Goal: Task Accomplishment & Management: Use online tool/utility

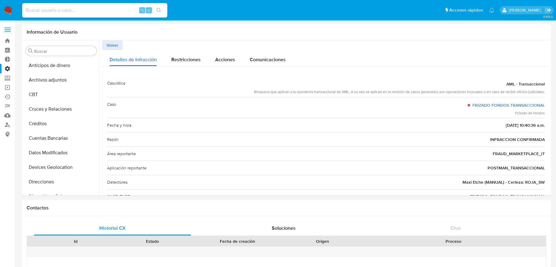
select select "10"
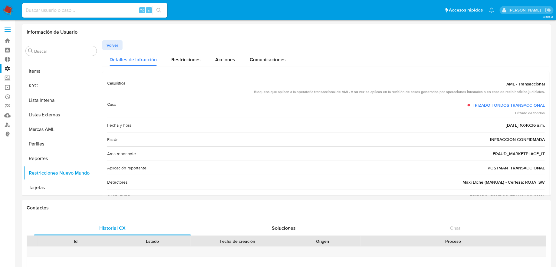
click at [11, 9] on img at bounding box center [8, 10] width 10 height 10
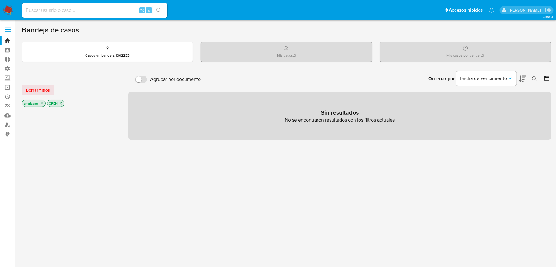
click at [64, 104] on p "OPEN" at bounding box center [55, 103] width 17 height 7
click at [63, 104] on p "OPEN" at bounding box center [55, 103] width 17 height 7
click at [61, 103] on icon "close-filter" at bounding box center [61, 103] width 4 height 4
click at [43, 104] on icon "close-filter" at bounding box center [42, 104] width 4 height 4
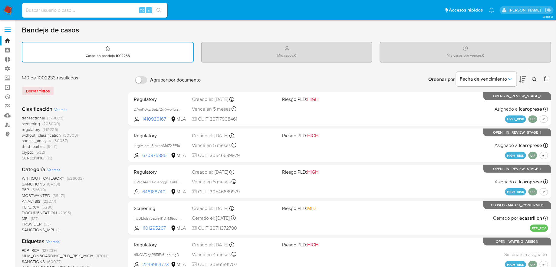
click at [9, 29] on span at bounding box center [8, 29] width 6 height 1
click at [0, 0] on input "checkbox" at bounding box center [0, 0] width 0 height 0
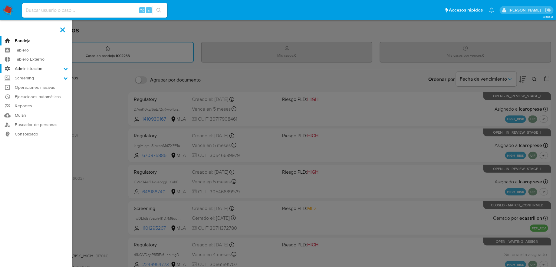
click at [25, 69] on label "Administración" at bounding box center [36, 68] width 72 height 9
click at [0, 0] on input "Administración" at bounding box center [0, 0] width 0 height 0
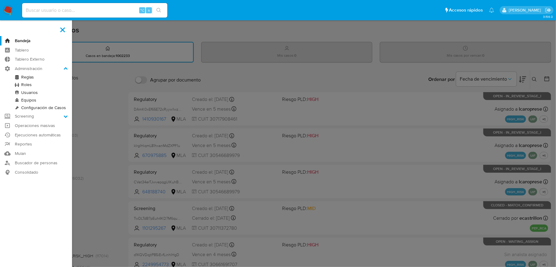
click at [26, 76] on link "Reglas" at bounding box center [36, 77] width 72 height 8
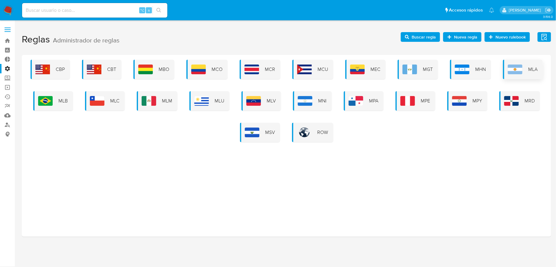
click at [538, 66] on div "MLA" at bounding box center [523, 69] width 40 height 19
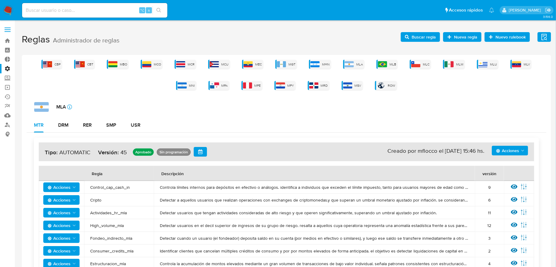
click at [67, 123] on div "DRM" at bounding box center [63, 125] width 10 height 5
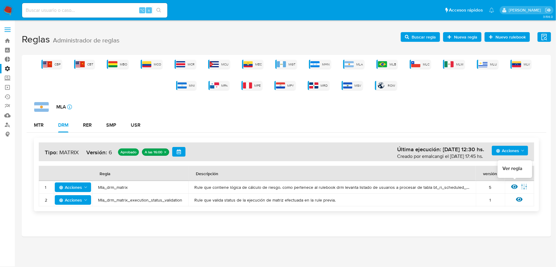
click at [515, 186] on icon at bounding box center [514, 186] width 7 height 5
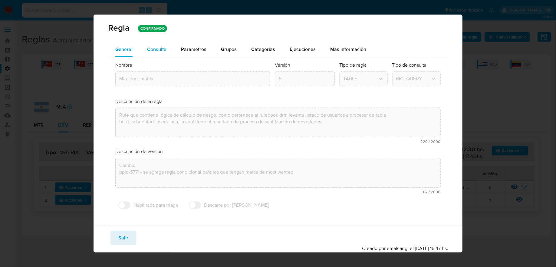
click at [160, 56] on div "Consulta" at bounding box center [156, 49] width 19 height 15
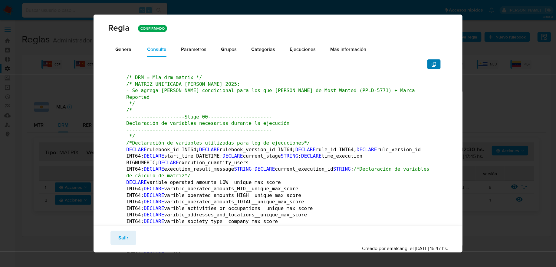
click at [429, 64] on button "button" at bounding box center [433, 64] width 13 height 10
